Goal: Transaction & Acquisition: Purchase product/service

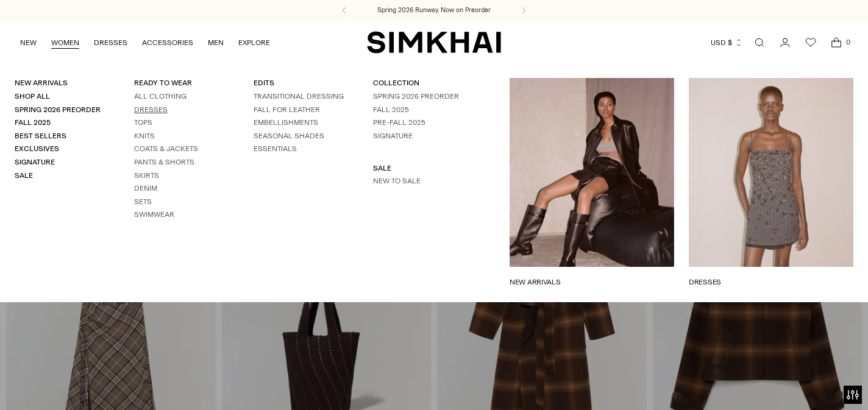
click at [157, 110] on link "Dresses" at bounding box center [151, 109] width 34 height 9
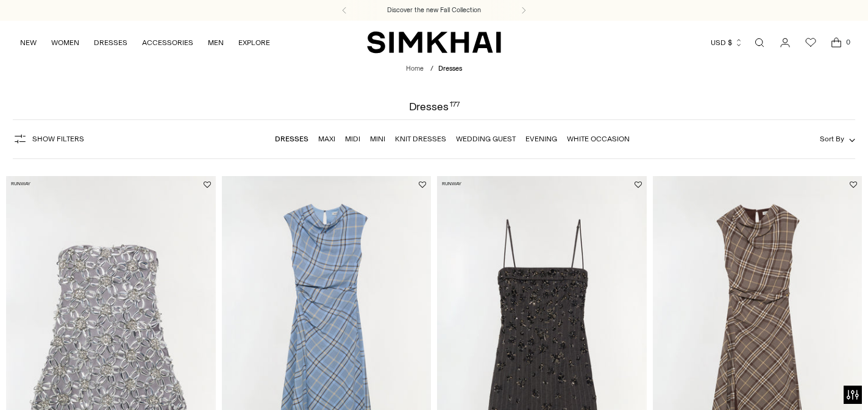
click at [66, 138] on span "Show Filters" at bounding box center [58, 139] width 52 height 9
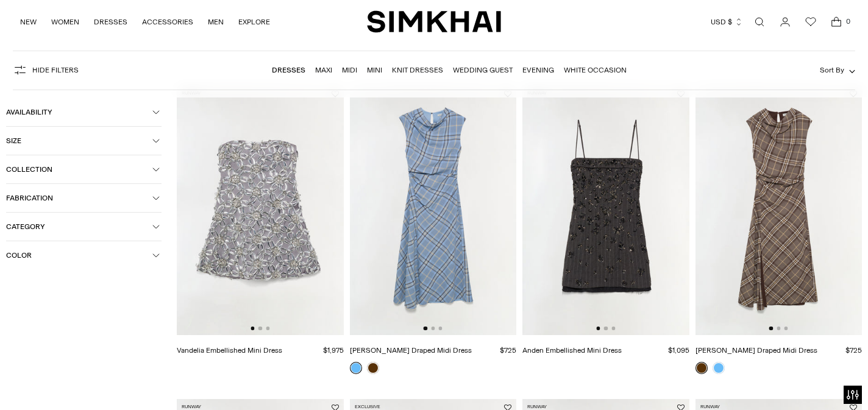
scroll to position [107, 0]
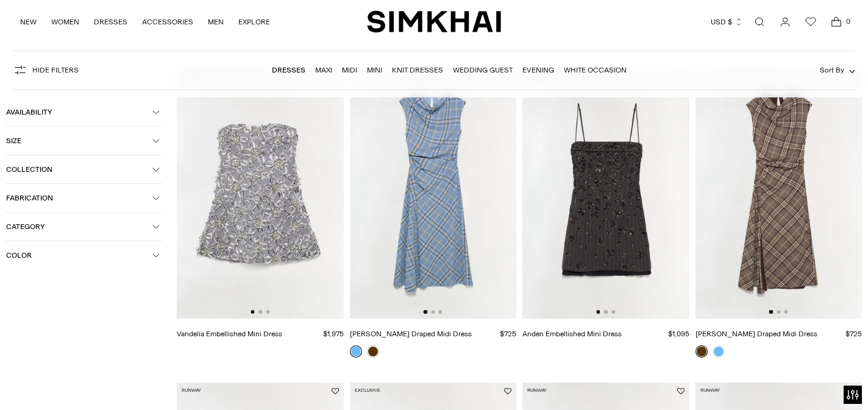
click at [49, 249] on button "Color" at bounding box center [83, 255] width 155 height 28
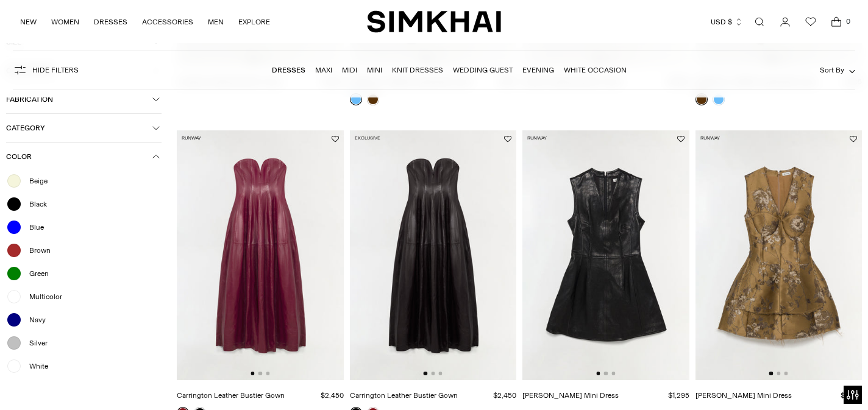
scroll to position [468, 0]
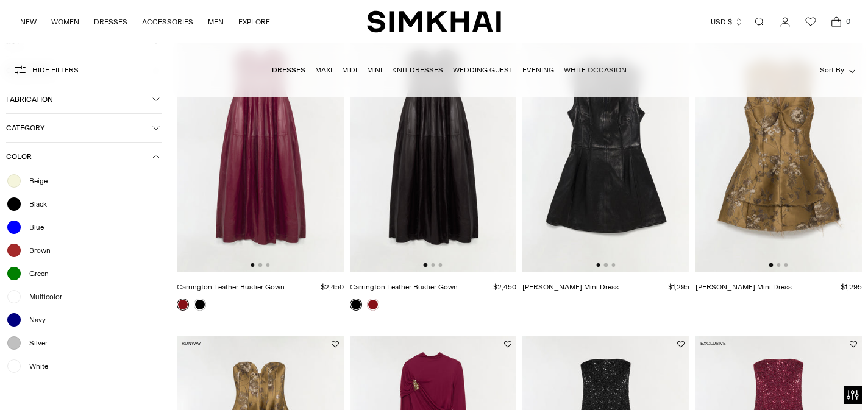
drag, startPoint x: 52, startPoint y: 365, endPoint x: 19, endPoint y: 366, distance: 32.9
click at [19, 366] on div at bounding box center [14, 366] width 16 height 16
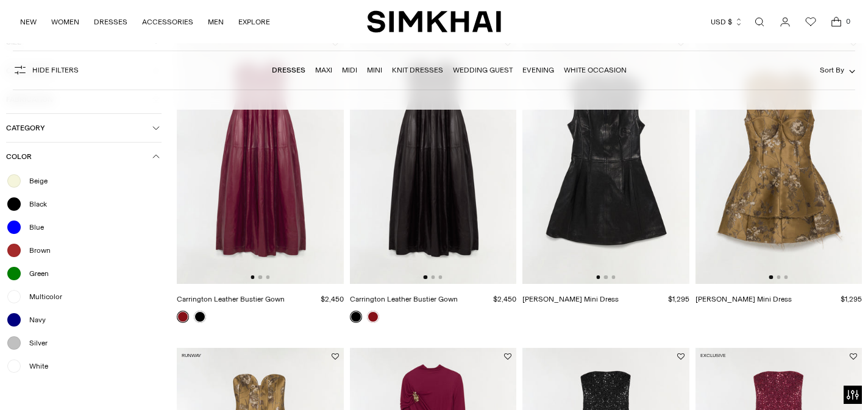
scroll to position [480, 0]
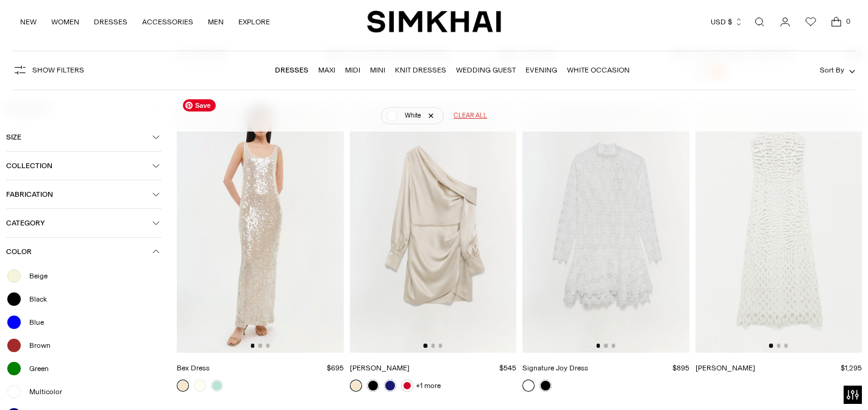
scroll to position [2315, 0]
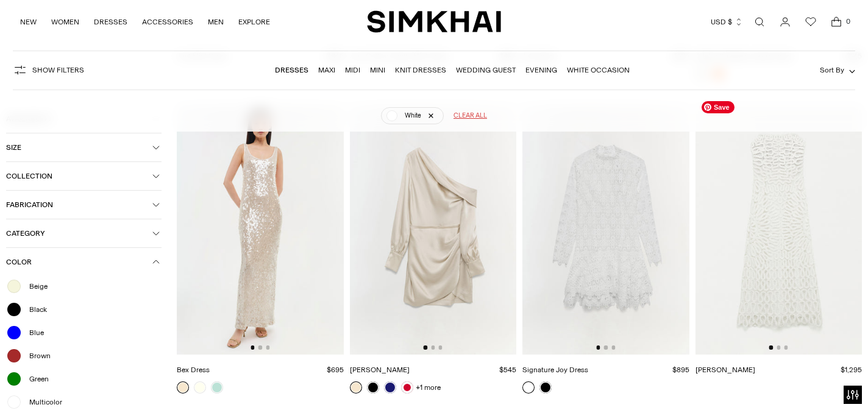
click at [785, 222] on img at bounding box center [778, 230] width 167 height 250
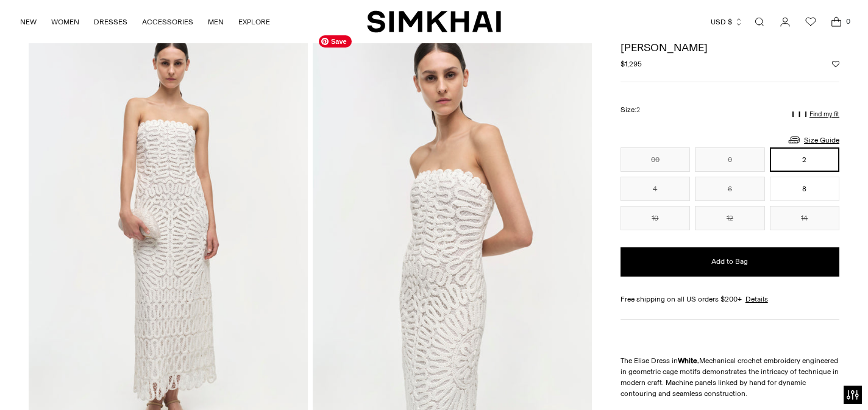
scroll to position [64, 0]
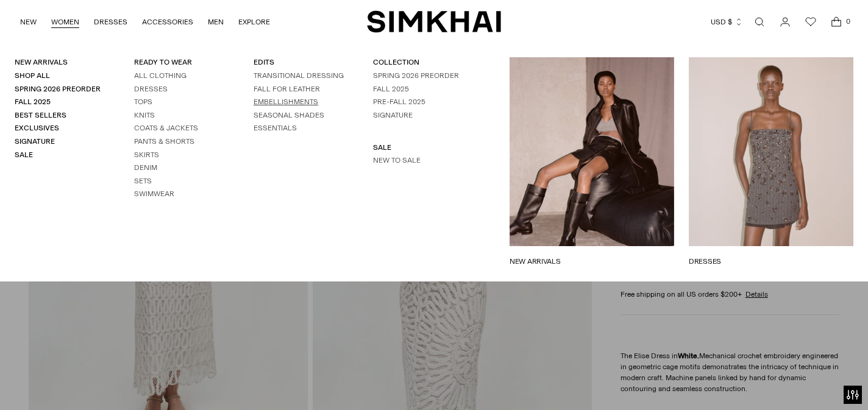
click at [298, 102] on link "EMBELLISHMENTS" at bounding box center [286, 102] width 65 height 9
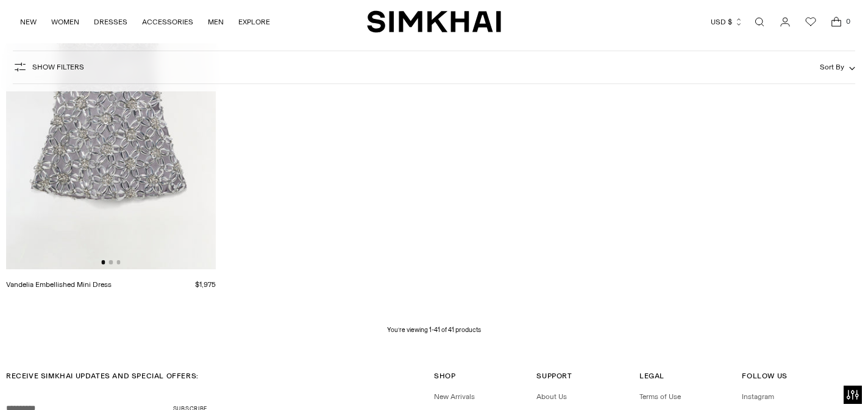
scroll to position [3997, 0]
click at [143, 177] on img at bounding box center [111, 111] width 210 height 314
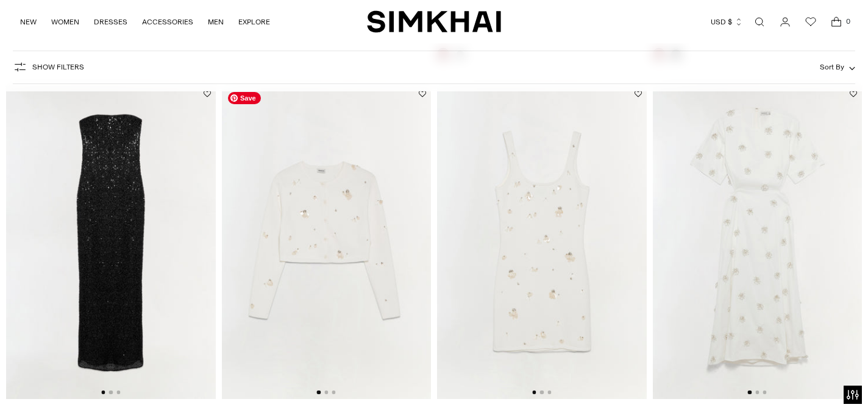
scroll to position [1595, 0]
click at [718, 227] on img at bounding box center [758, 245] width 210 height 314
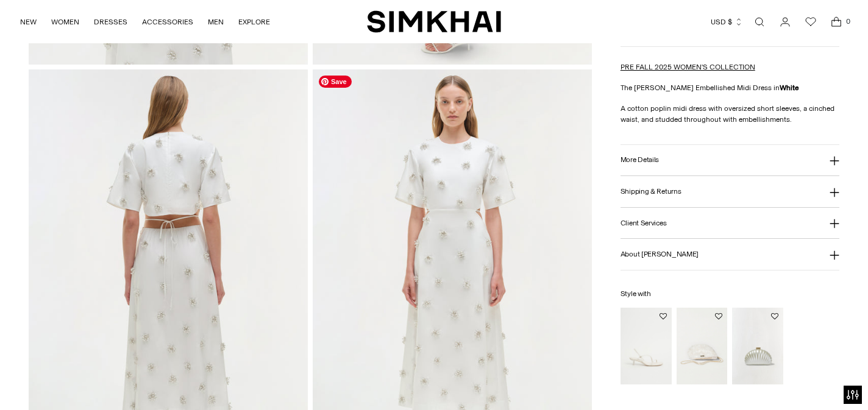
scroll to position [867, 0]
